Goal: Navigation & Orientation: Find specific page/section

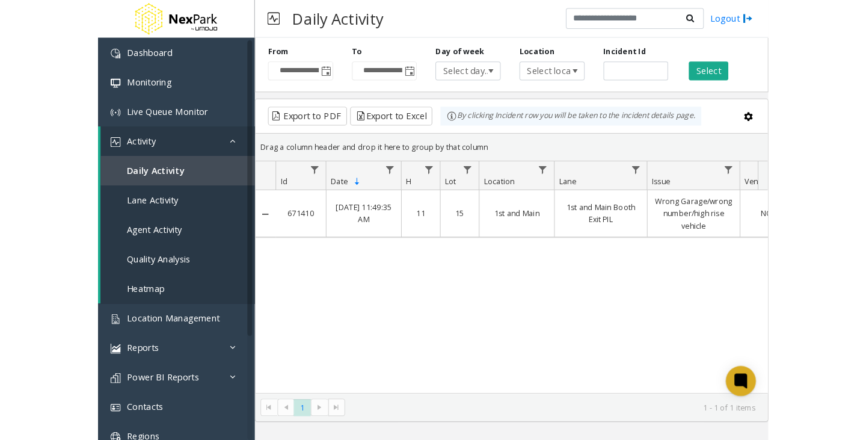
scroll to position [0, 406]
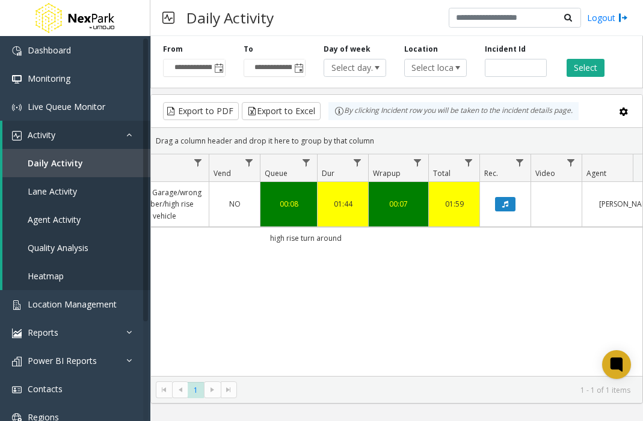
drag, startPoint x: 612, startPoint y: 9, endPoint x: 427, endPoint y: 28, distance: 186.1
click at [427, 39] on div "**********" at bounding box center [396, 59] width 492 height 57
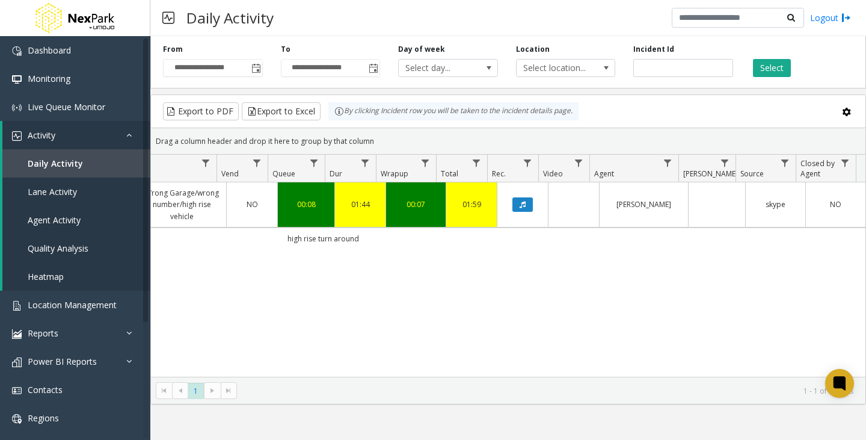
scroll to position [0, 398]
click at [123, 51] on link "Dashboard" at bounding box center [75, 50] width 150 height 28
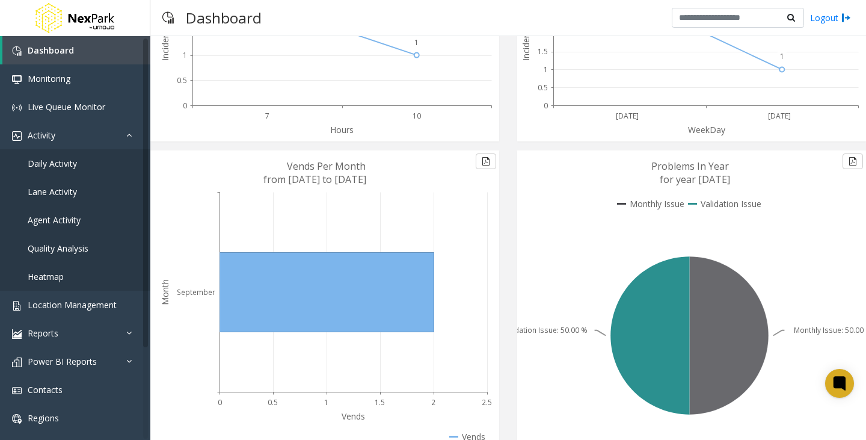
scroll to position [180, 0]
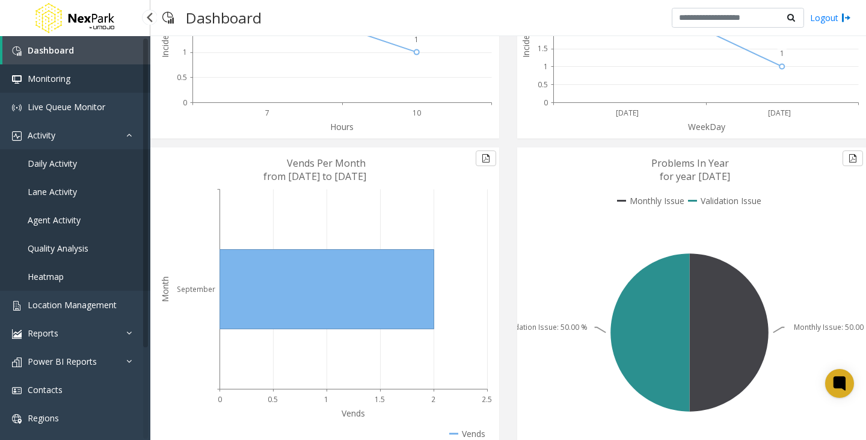
click at [55, 84] on link "Monitoring" at bounding box center [75, 78] width 150 height 28
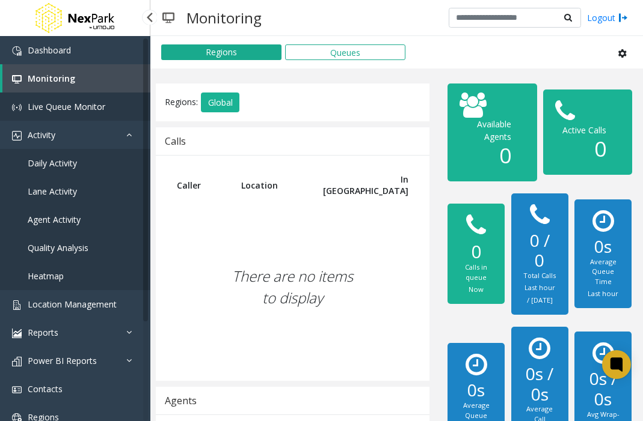
click at [62, 110] on span "Live Queue Monitor" at bounding box center [67, 106] width 78 height 11
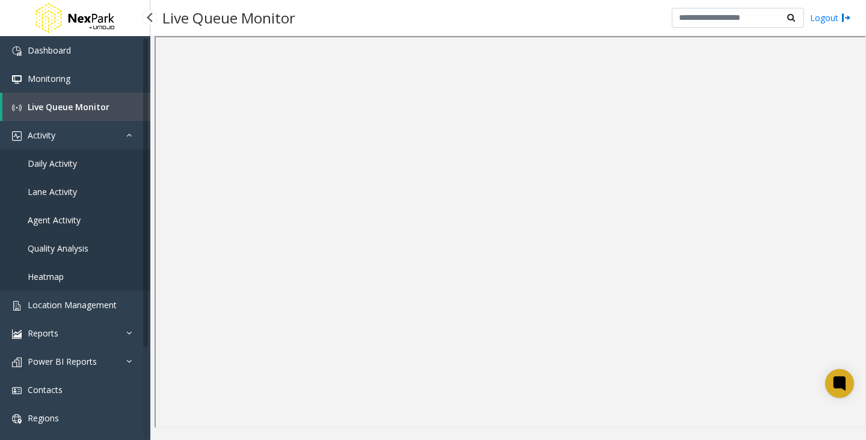
click at [95, 171] on link "Daily Activity" at bounding box center [75, 163] width 150 height 28
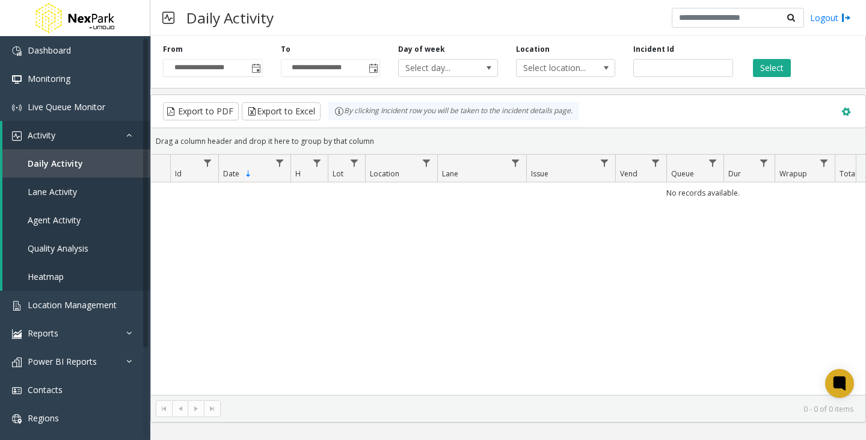
click at [642, 112] on span at bounding box center [845, 111] width 13 height 13
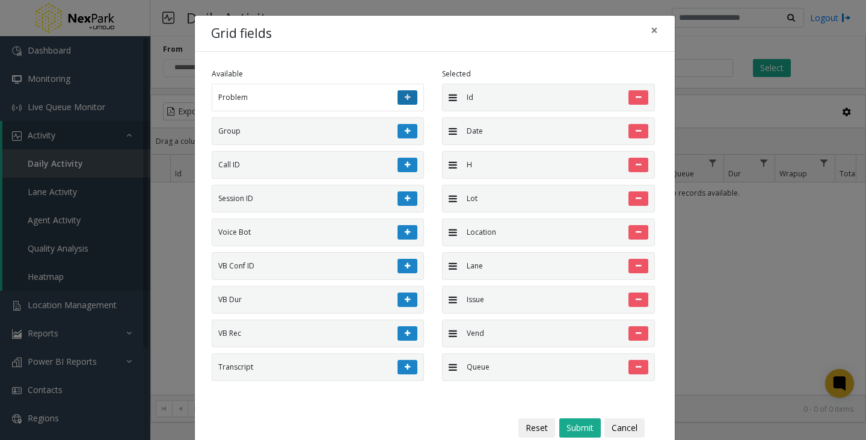
click at [398, 97] on button at bounding box center [407, 97] width 20 height 14
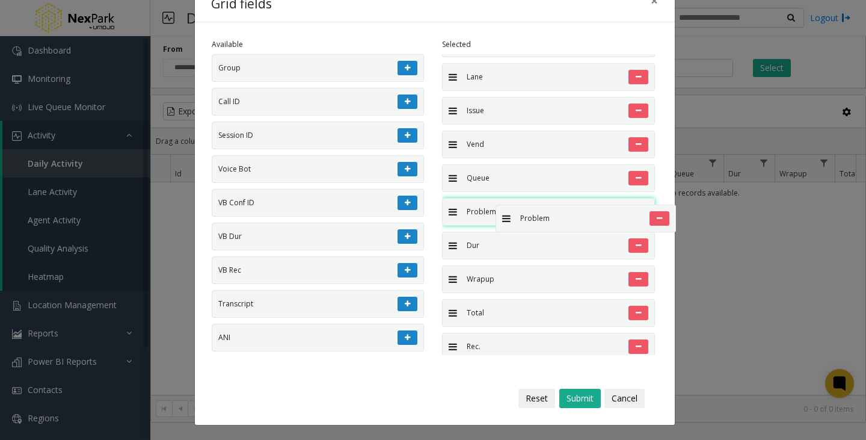
scroll to position [159, 0]
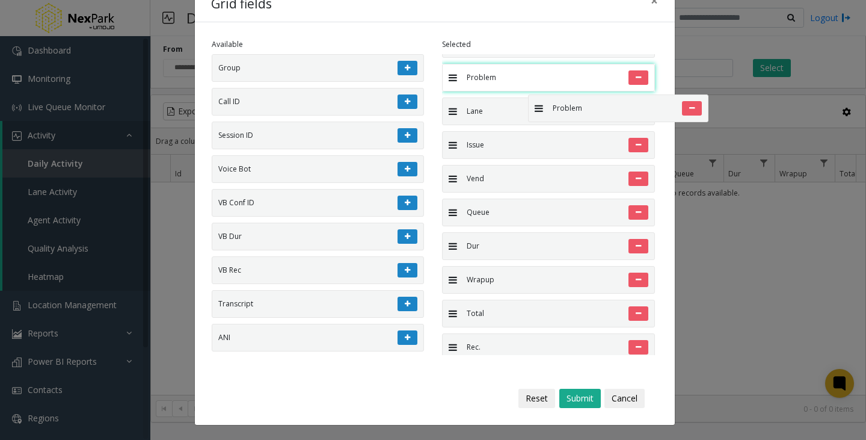
drag, startPoint x: 527, startPoint y: 333, endPoint x: 522, endPoint y: 88, distance: 244.8
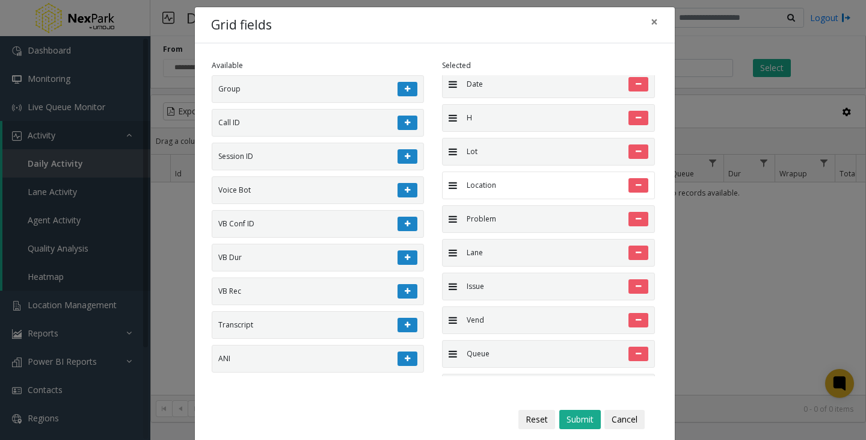
scroll to position [0, 0]
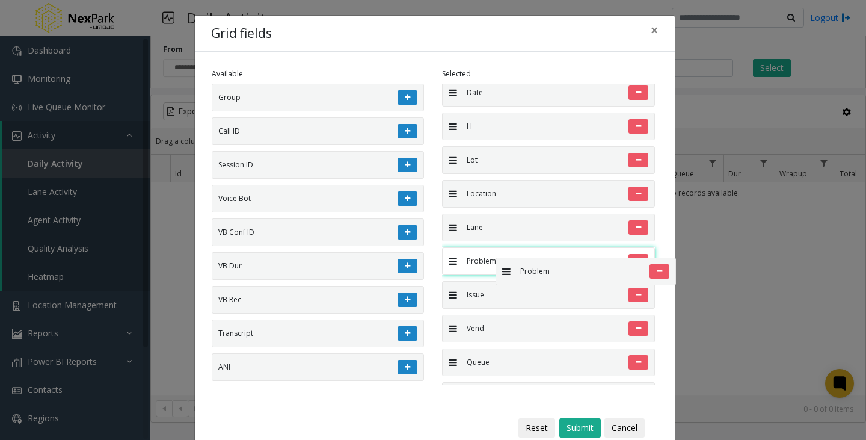
drag, startPoint x: 486, startPoint y: 224, endPoint x: 486, endPoint y: 258, distance: 33.7
click at [486, 258] on li "Problem" at bounding box center [548, 261] width 213 height 28
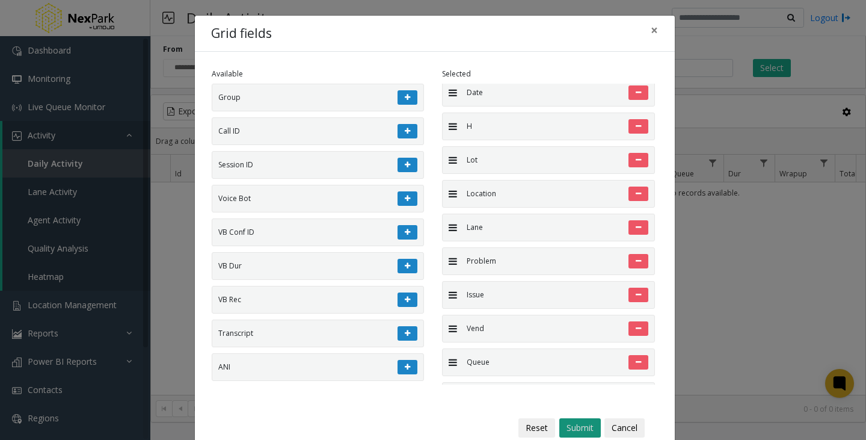
click at [575, 421] on button "Submit" at bounding box center [579, 427] width 41 height 19
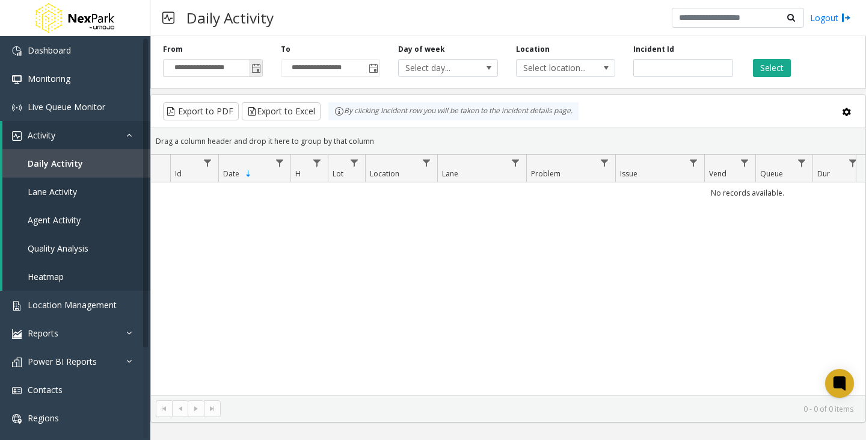
click at [250, 63] on span "Toggle popup" at bounding box center [255, 67] width 13 height 19
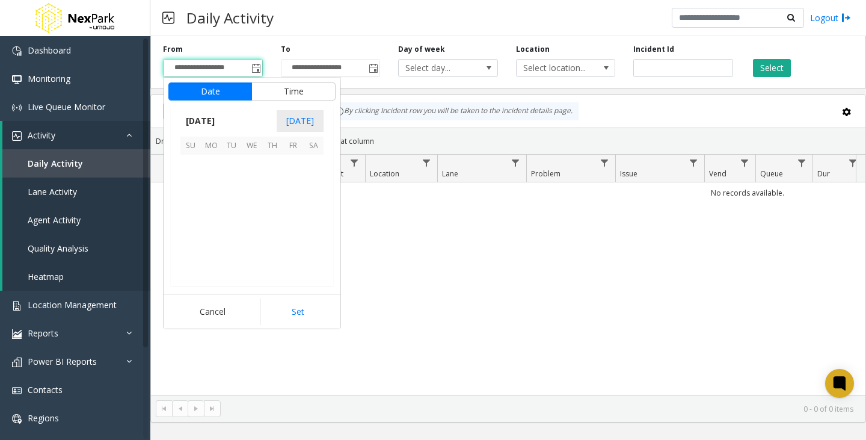
scroll to position [215792, 0]
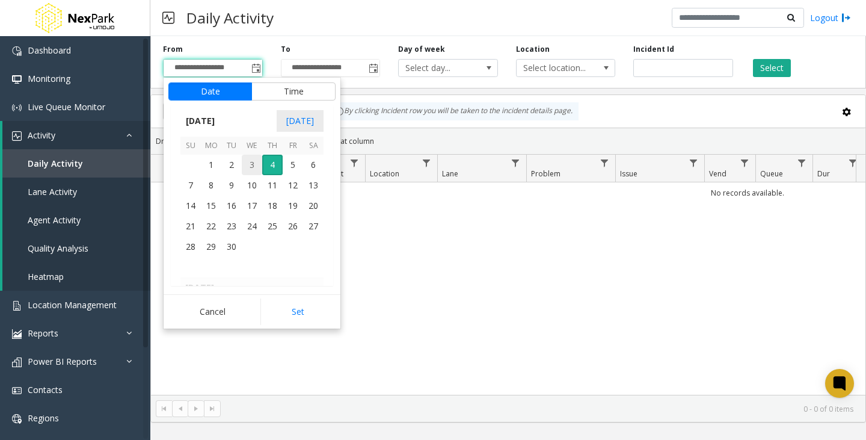
click at [243, 166] on span "3" at bounding box center [252, 165] width 20 height 20
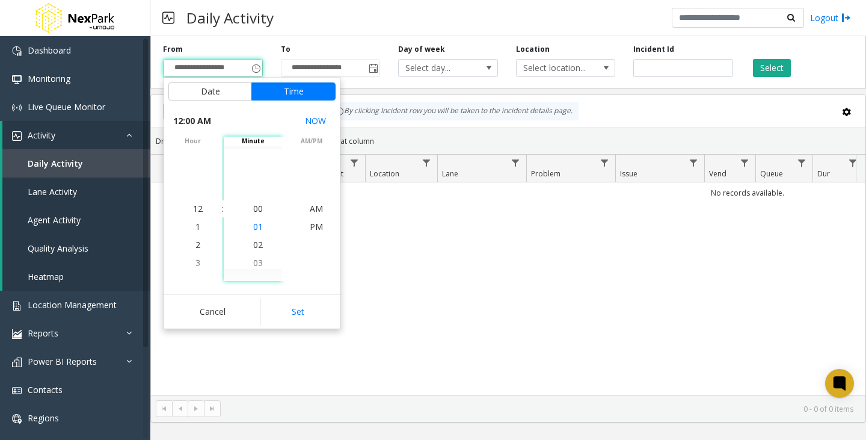
click at [262, 223] on li "01" at bounding box center [258, 227] width 42 height 18
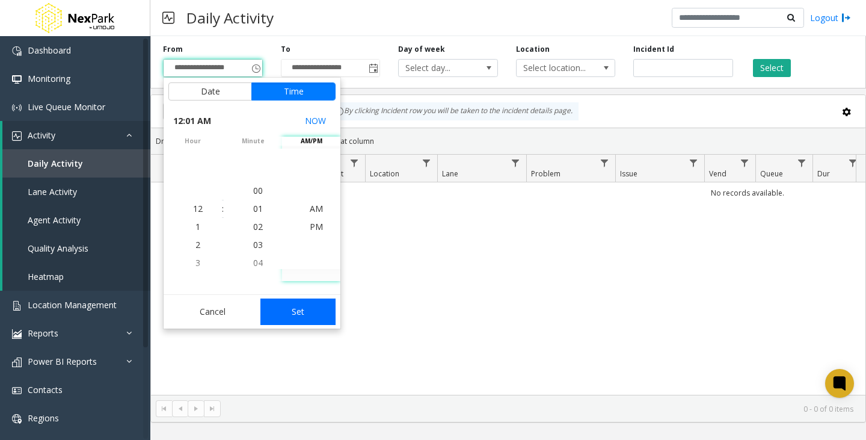
click at [299, 308] on button "Set" at bounding box center [298, 311] width 76 height 26
type input "**********"
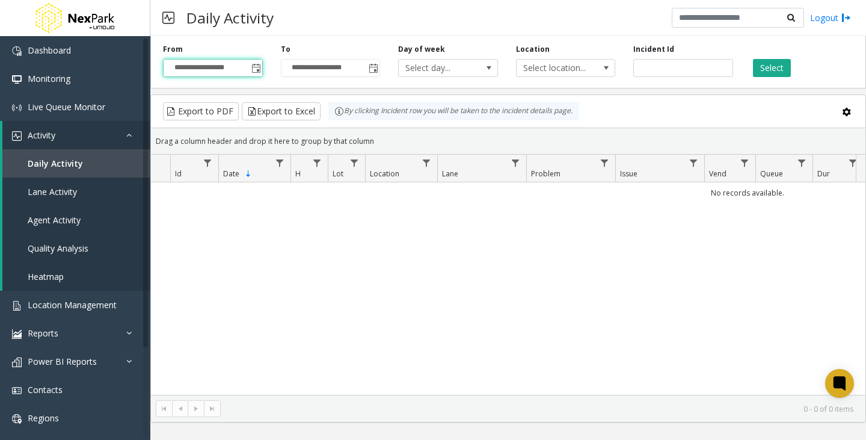
click at [642, 75] on div "Select" at bounding box center [801, 60] width 118 height 33
click at [642, 73] on button "Select" at bounding box center [772, 68] width 38 height 18
click at [642, 69] on button "Select" at bounding box center [772, 68] width 38 height 18
click at [595, 69] on span "Select location..." at bounding box center [555, 68] width 79 height 17
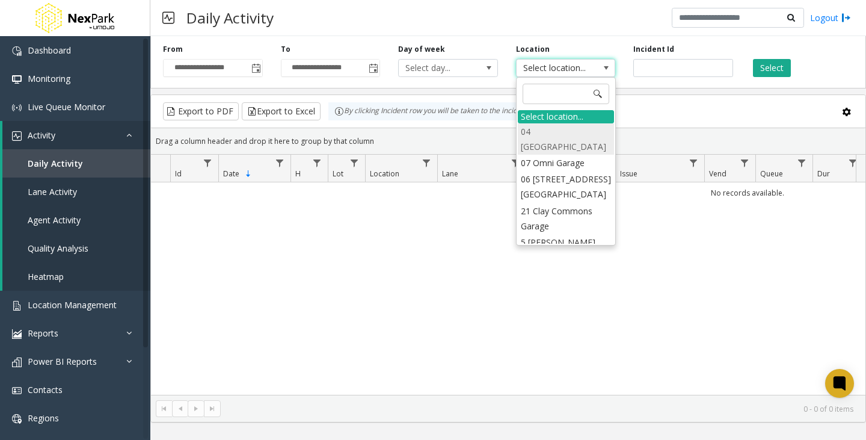
click at [575, 135] on li "04 [GEOGRAPHIC_DATA]" at bounding box center [566, 138] width 96 height 31
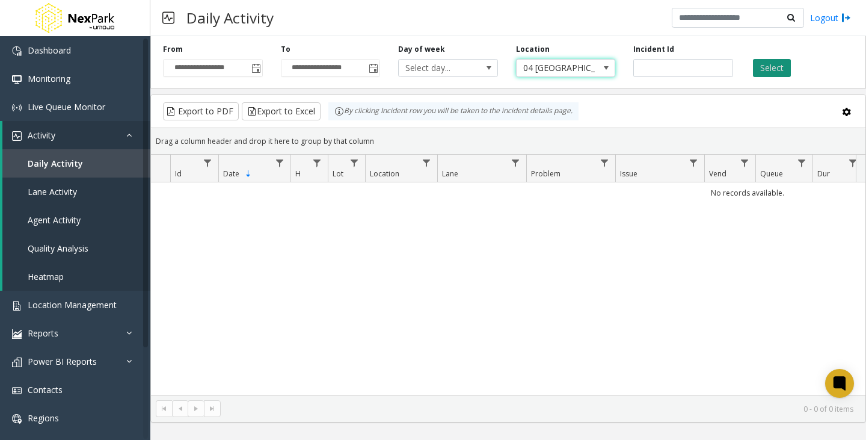
click at [642, 69] on button "Select" at bounding box center [772, 68] width 38 height 18
click at [492, 58] on div "Day of week Select day..." at bounding box center [448, 60] width 118 height 33
drag, startPoint x: 498, startPoint y: 63, endPoint x: 489, endPoint y: 63, distance: 9.0
click at [498, 63] on div "Day of week Select day..." at bounding box center [448, 60] width 118 height 33
click at [489, 63] on span at bounding box center [489, 68] width 10 height 10
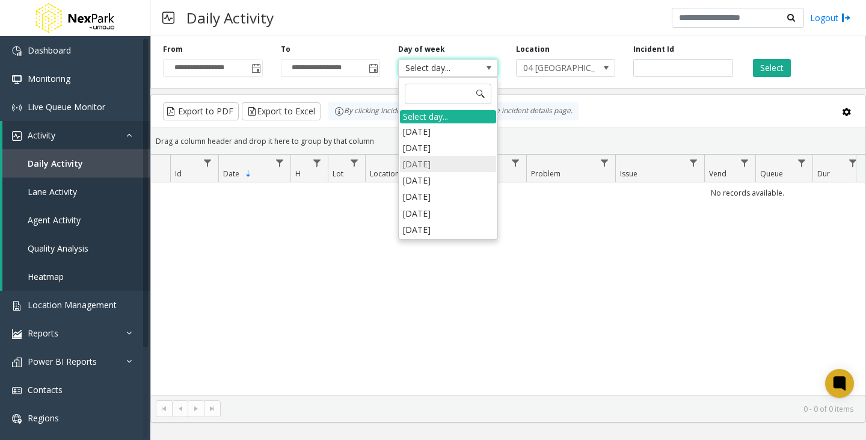
click at [426, 159] on li "[DATE]" at bounding box center [448, 164] width 96 height 16
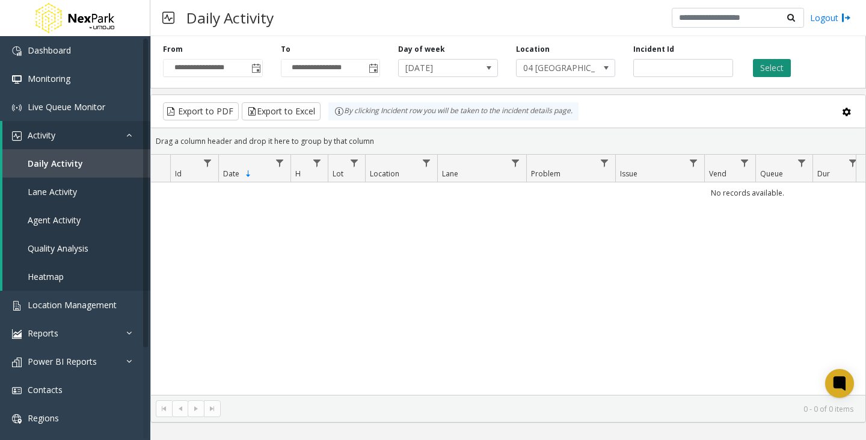
click at [642, 68] on button "Select" at bounding box center [772, 68] width 38 height 18
click at [115, 195] on link "Lane Activity" at bounding box center [76, 191] width 148 height 28
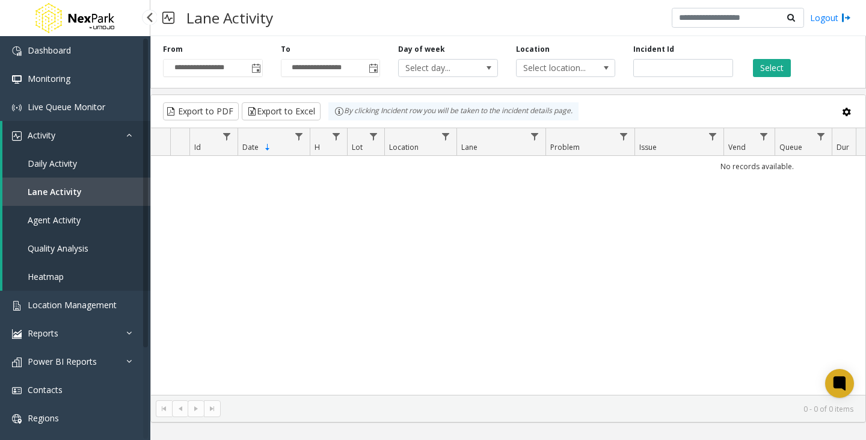
click at [85, 219] on link "Agent Activity" at bounding box center [76, 220] width 148 height 28
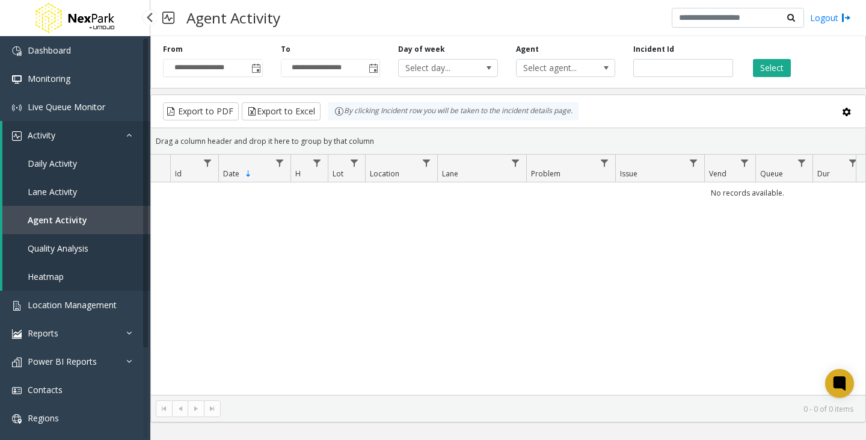
click at [70, 241] on link "Quality Analysis" at bounding box center [76, 248] width 148 height 28
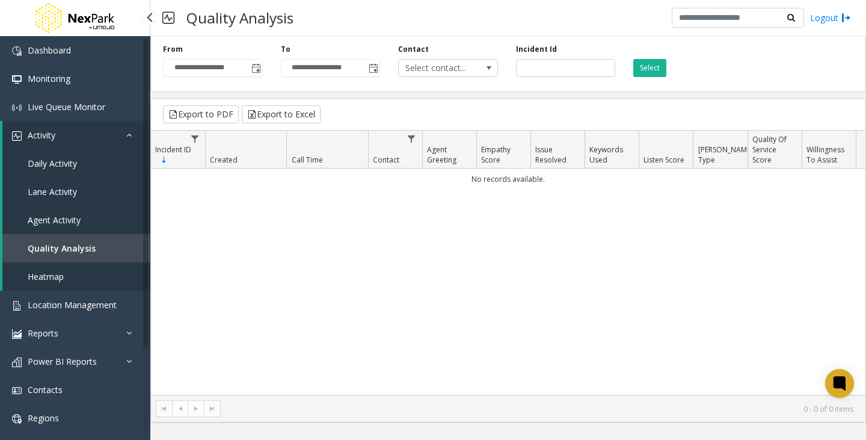
click at [63, 268] on link "Heatmap" at bounding box center [76, 276] width 148 height 28
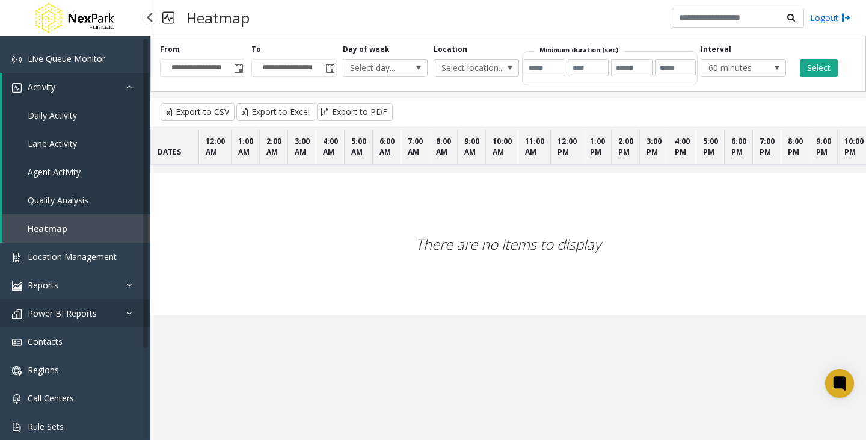
scroll to position [113, 0]
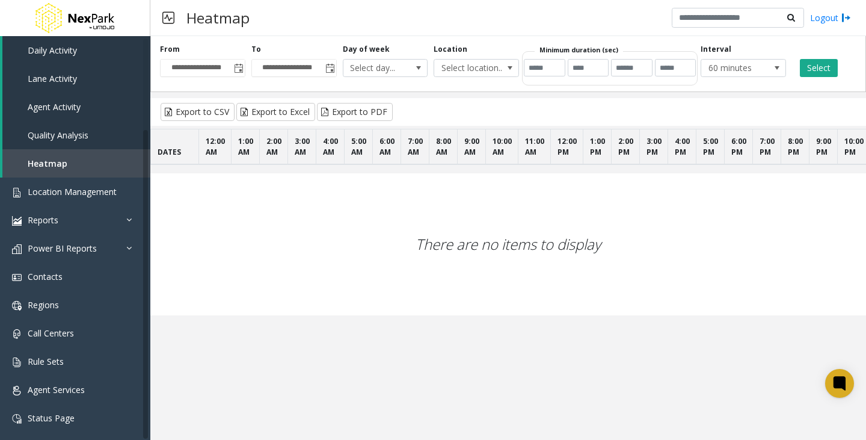
drag, startPoint x: 60, startPoint y: 376, endPoint x: 419, endPoint y: 274, distance: 373.6
click at [419, 274] on div "There are no items to display" at bounding box center [507, 244] width 715 height 142
click at [118, 188] on link "Location Management" at bounding box center [75, 191] width 150 height 28
click at [110, 194] on span "Location Management" at bounding box center [72, 191] width 89 height 11
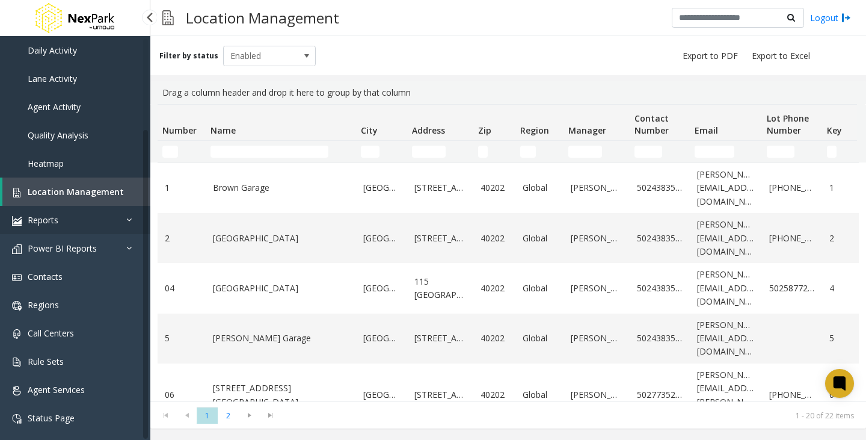
click at [121, 230] on link "Reports" at bounding box center [75, 220] width 150 height 28
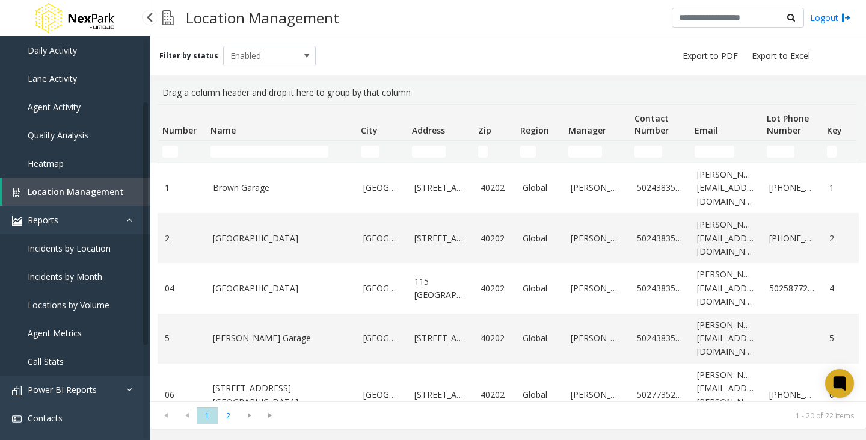
click at [76, 251] on span "Incidents by Location" at bounding box center [69, 247] width 83 height 11
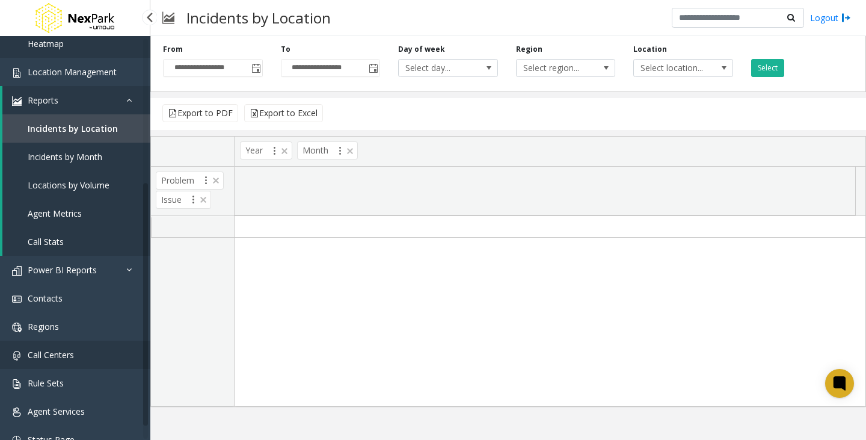
scroll to position [233, 0]
click at [72, 376] on link "Rule Sets" at bounding box center [75, 382] width 150 height 28
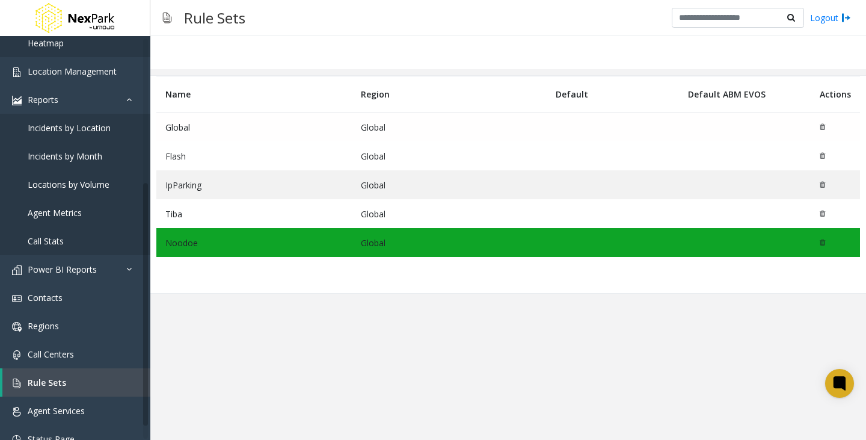
click at [250, 125] on td "Global" at bounding box center [253, 126] width 195 height 29
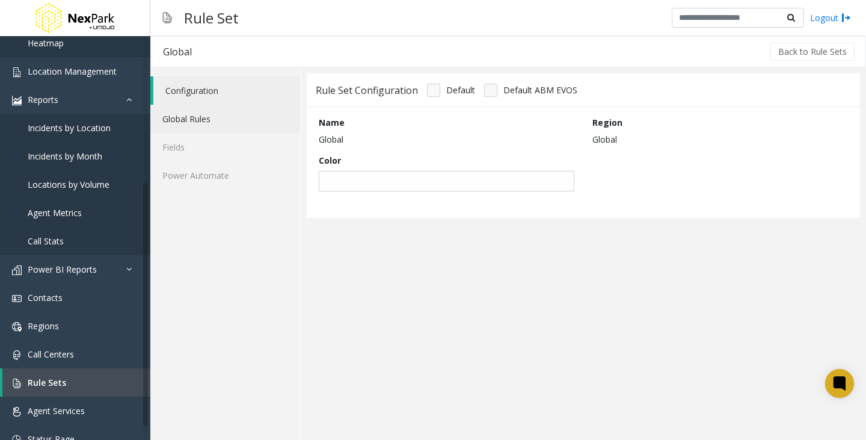
click at [194, 119] on link "Global Rules" at bounding box center [225, 119] width 150 height 28
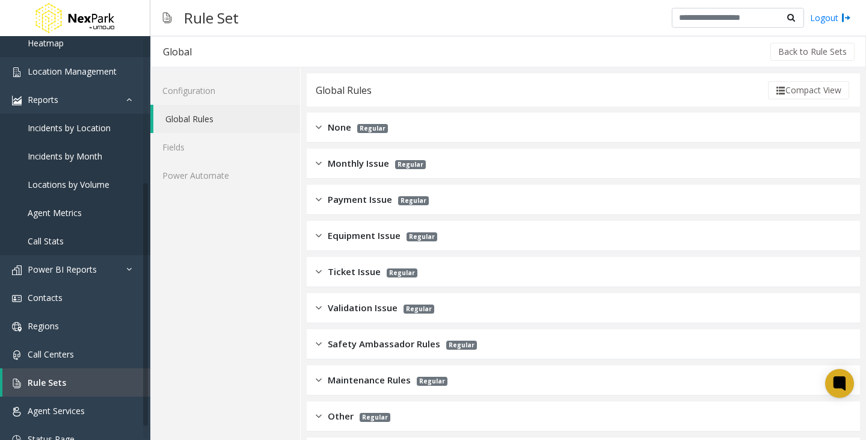
click at [362, 120] on div "None Regular" at bounding box center [583, 127] width 553 height 30
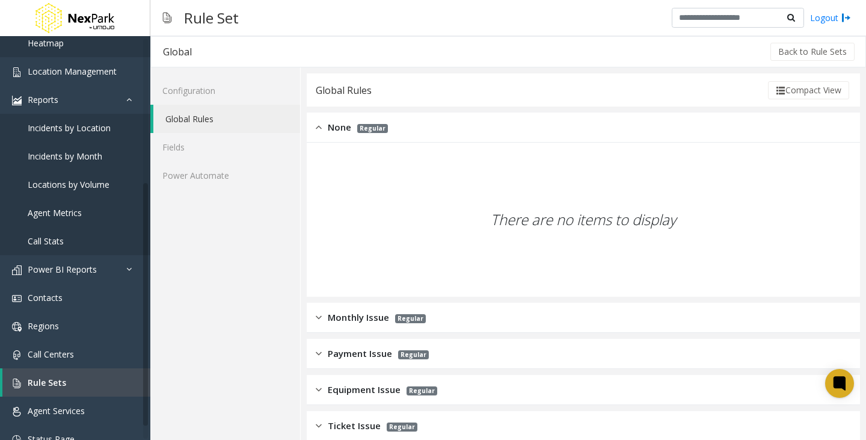
click at [364, 124] on span "Regular" at bounding box center [372, 128] width 31 height 9
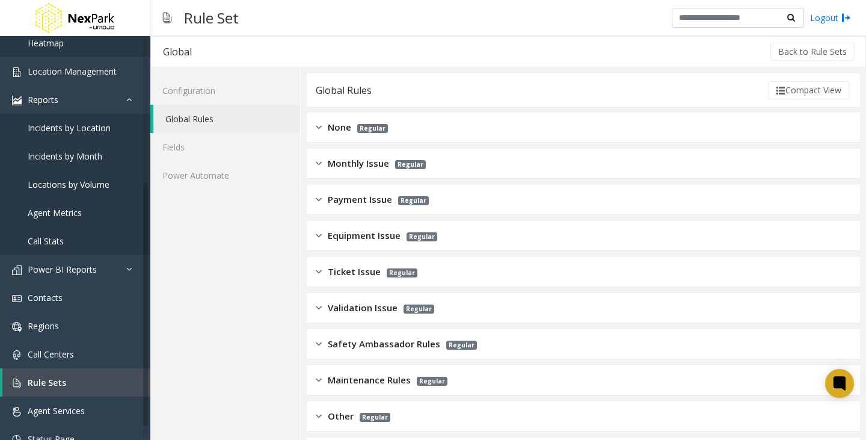
click at [370, 168] on span "Monthly Issue" at bounding box center [358, 163] width 61 height 14
